Goal: Task Accomplishment & Management: Manage account settings

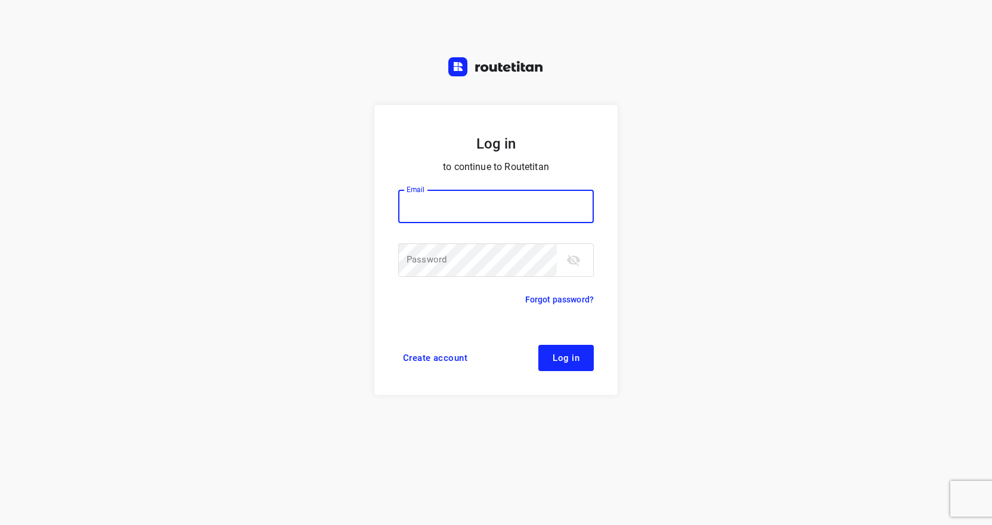
click at [453, 208] on input "email" at bounding box center [496, 206] width 196 height 33
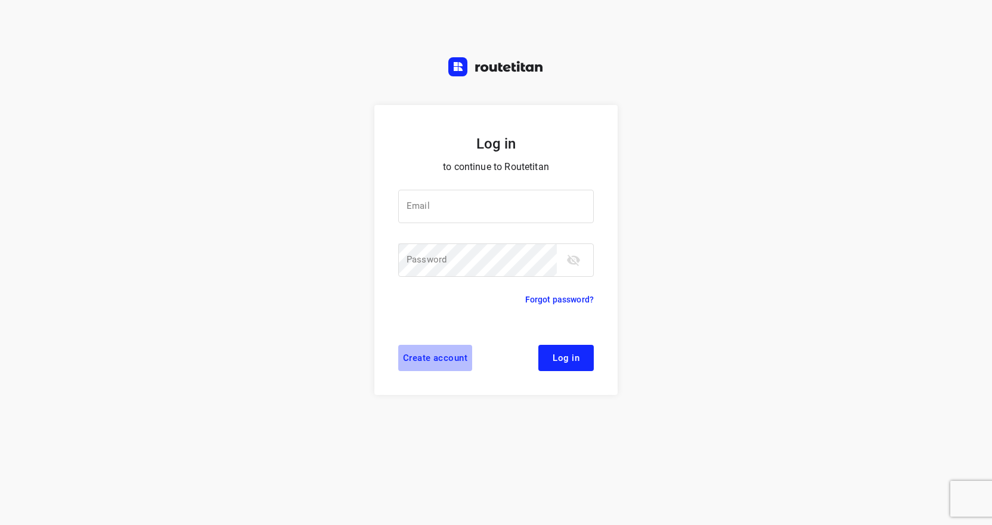
click at [449, 354] on span "Create account" at bounding box center [435, 358] width 64 height 10
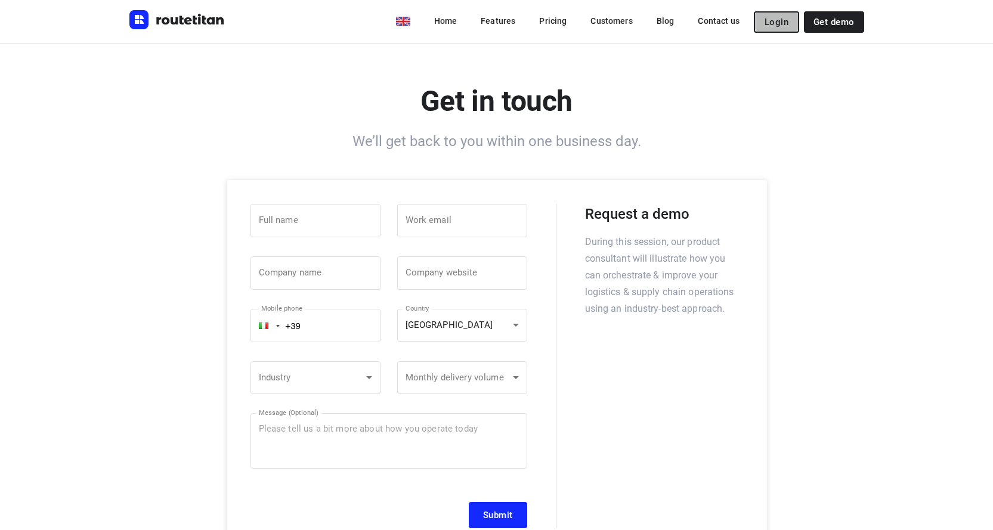
click at [780, 20] on span "Login" at bounding box center [777, 22] width 24 height 10
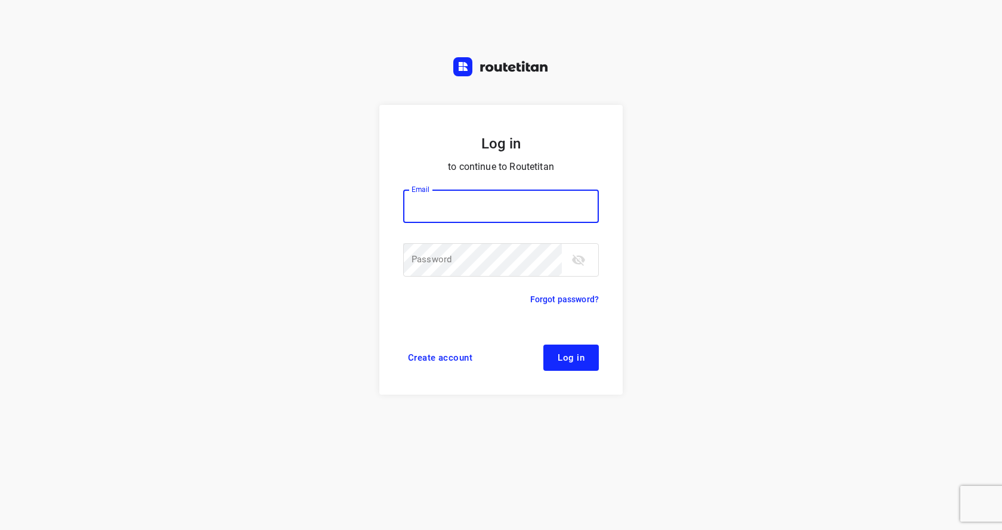
click at [492, 208] on input "email" at bounding box center [501, 206] width 196 height 33
type input "[EMAIL_ADDRESS][DOMAIN_NAME]"
drag, startPoint x: 549, startPoint y: 212, endPoint x: 371, endPoint y: 211, distance: 178.3
click at [371, 211] on div "Log in to continue to Routetitan Email [EMAIL_ADDRESS][DOMAIN_NAME] Email ​ Pas…" at bounding box center [501, 265] width 1002 height 530
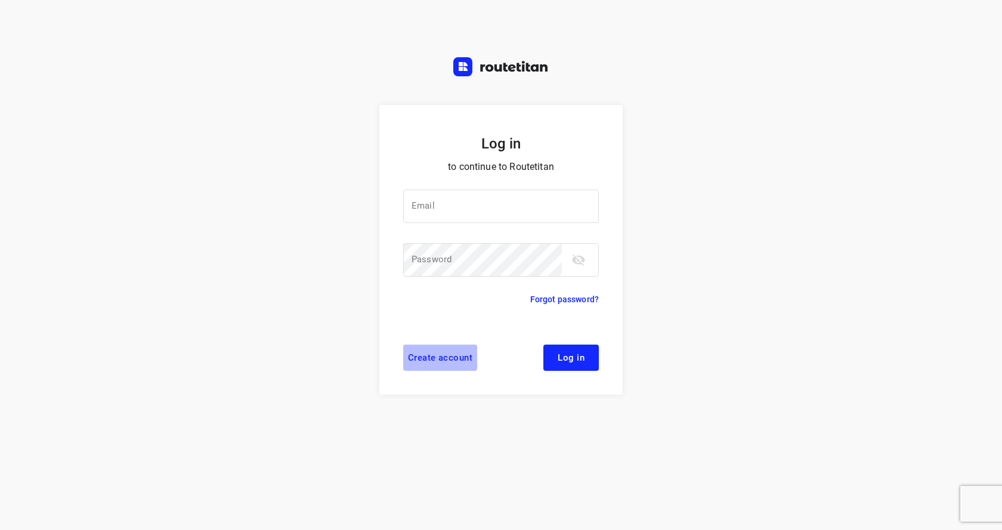
click at [435, 353] on span "Create account" at bounding box center [440, 358] width 64 height 10
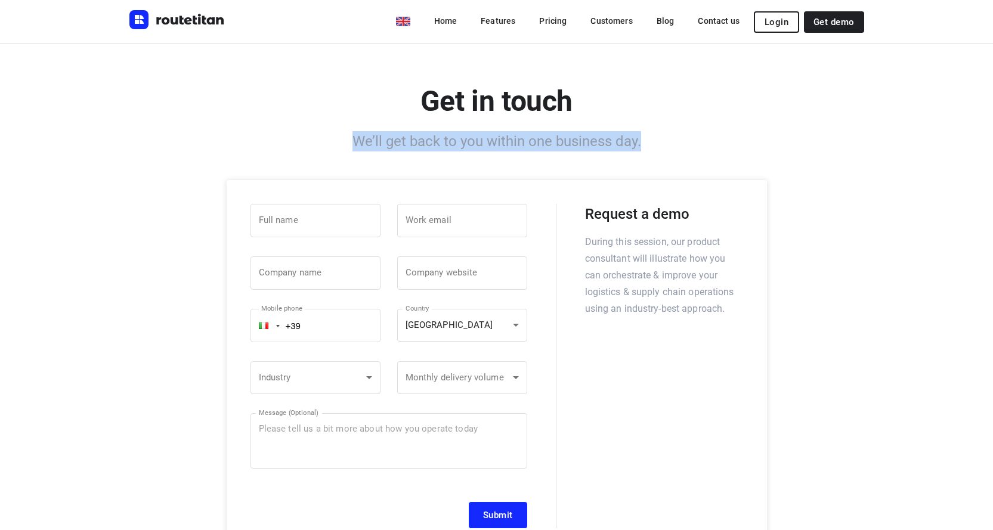
drag, startPoint x: 360, startPoint y: 143, endPoint x: 696, endPoint y: 137, distance: 335.9
click at [696, 137] on h6 "We’ll get back to you within one business day." at bounding box center [496, 141] width 735 height 20
click at [688, 116] on div at bounding box center [688, 116] width 0 height 0
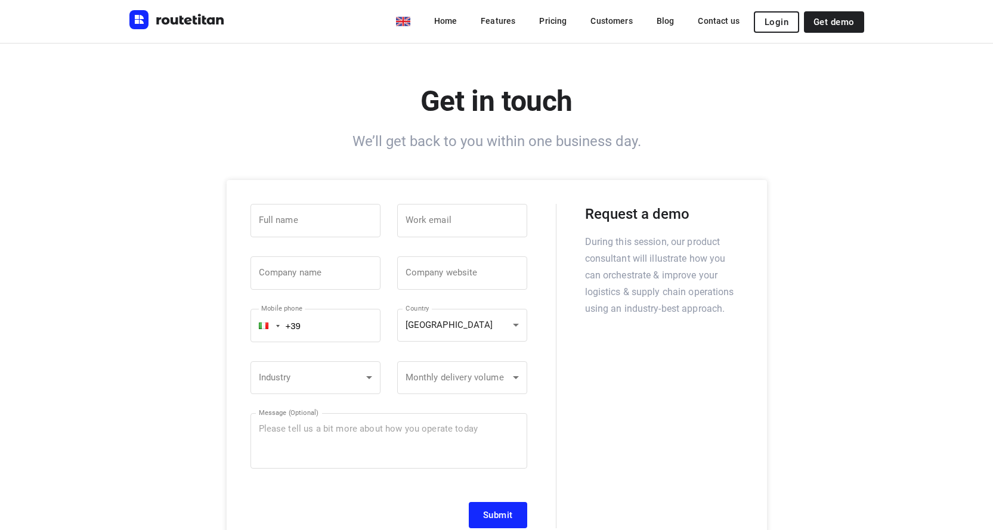
click at [857, 119] on h2 "Get in touch" at bounding box center [496, 101] width 735 height 41
